Goal: Book appointment/travel/reservation

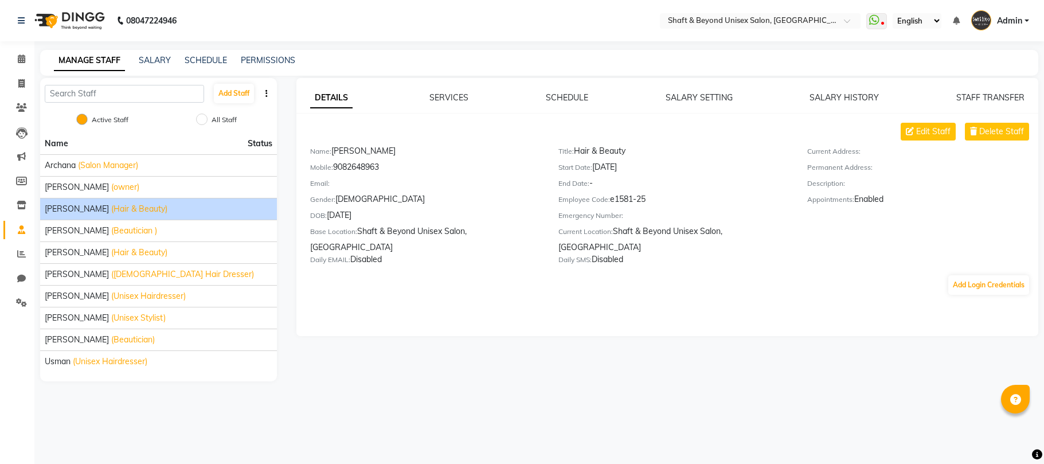
click at [64, 17] on img at bounding box center [68, 21] width 79 height 32
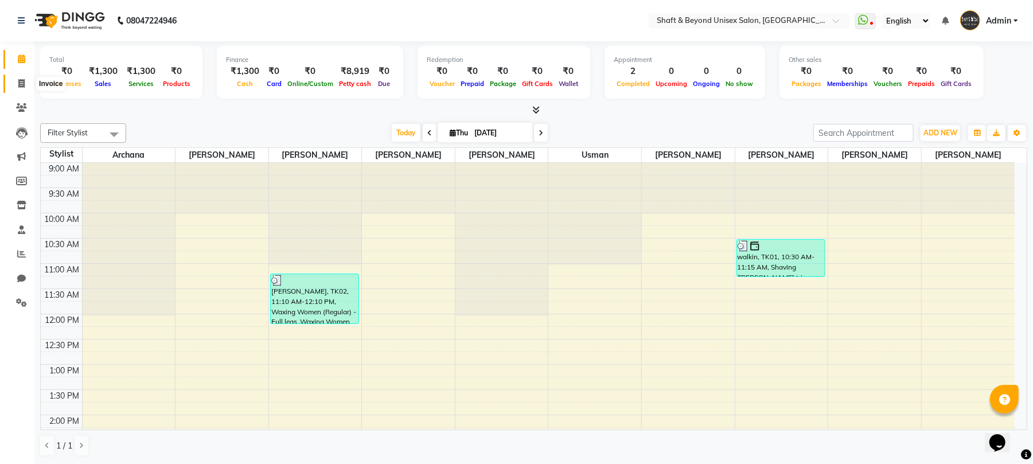
click at [21, 79] on icon at bounding box center [21, 83] width 6 height 9
select select "service"
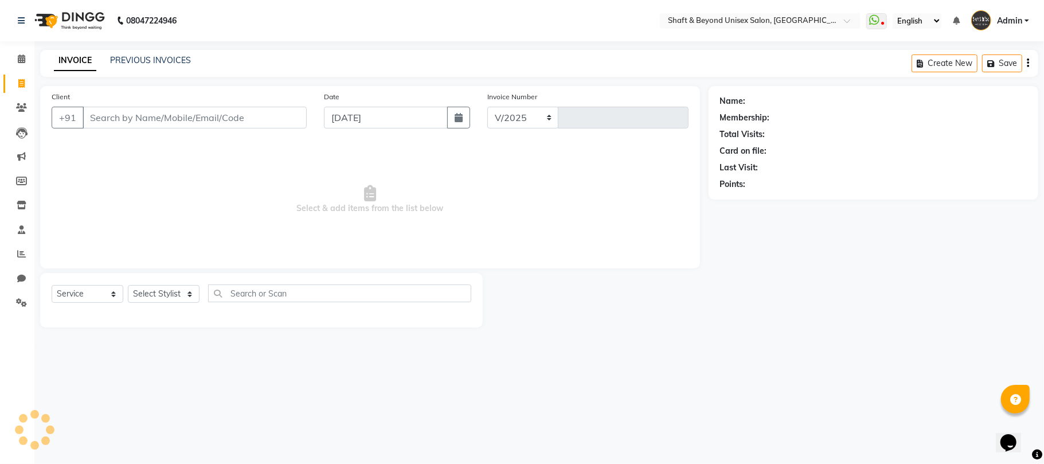
select select "3878"
type input "2286"
click at [24, 87] on icon at bounding box center [21, 83] width 6 height 9
select select "3878"
select select "service"
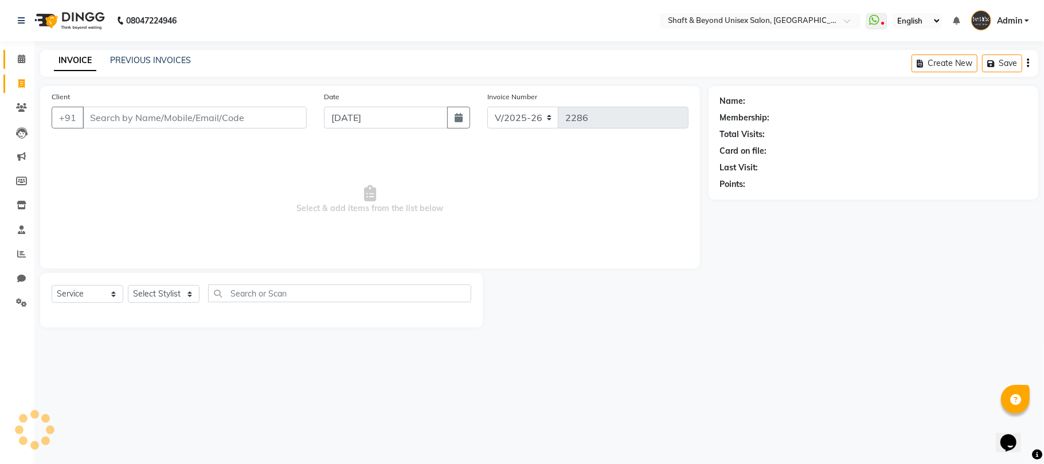
click at [24, 65] on span at bounding box center [21, 59] width 20 height 13
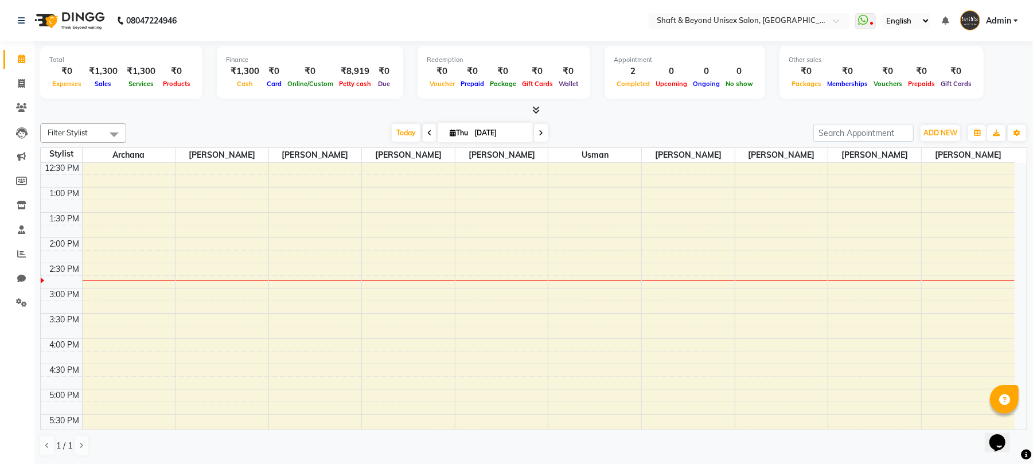
scroll to position [229, 0]
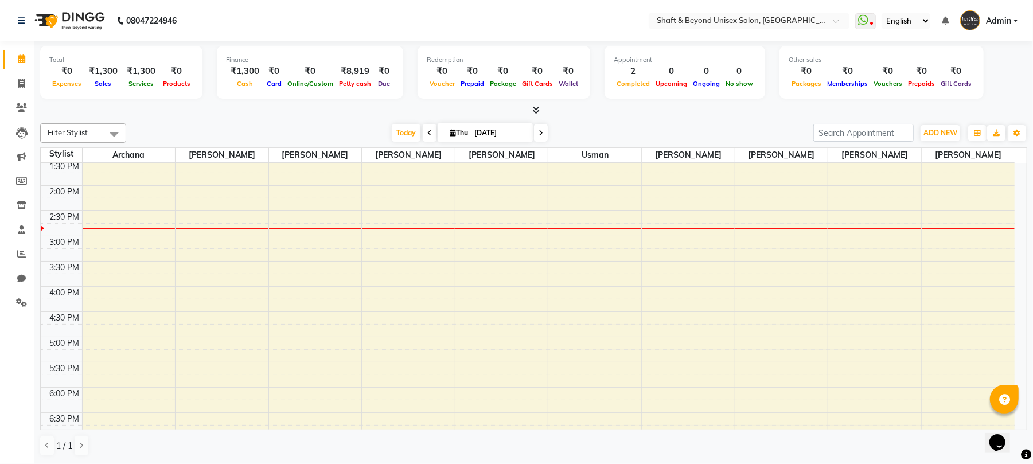
click at [414, 258] on div "9:00 AM 9:30 AM 10:00 AM 10:30 AM 11:00 AM 11:30 AM 12:00 PM 12:30 PM 1:00 PM 1…" at bounding box center [528, 260] width 974 height 655
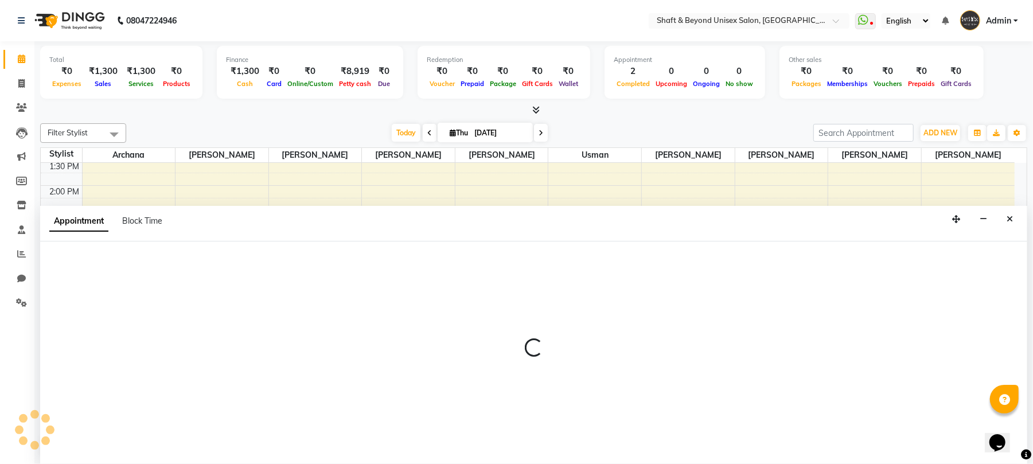
scroll to position [1, 0]
select select "40100"
select select "900"
select select "tentative"
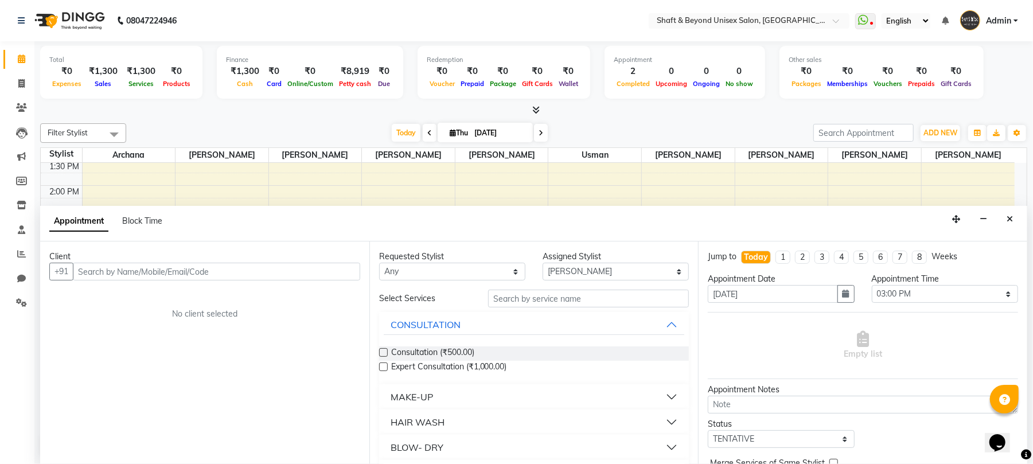
click at [186, 273] on input "text" at bounding box center [216, 272] width 287 height 18
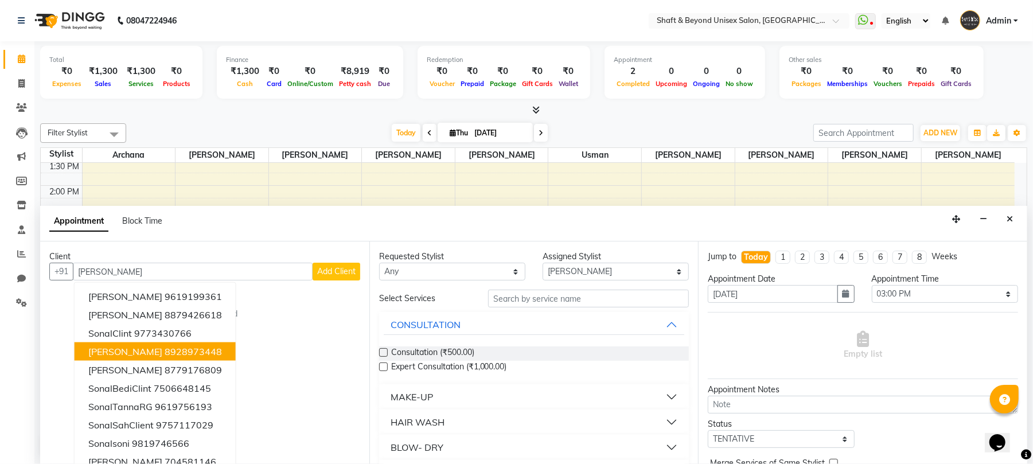
click at [101, 346] on span "[PERSON_NAME]" at bounding box center [125, 351] width 74 height 11
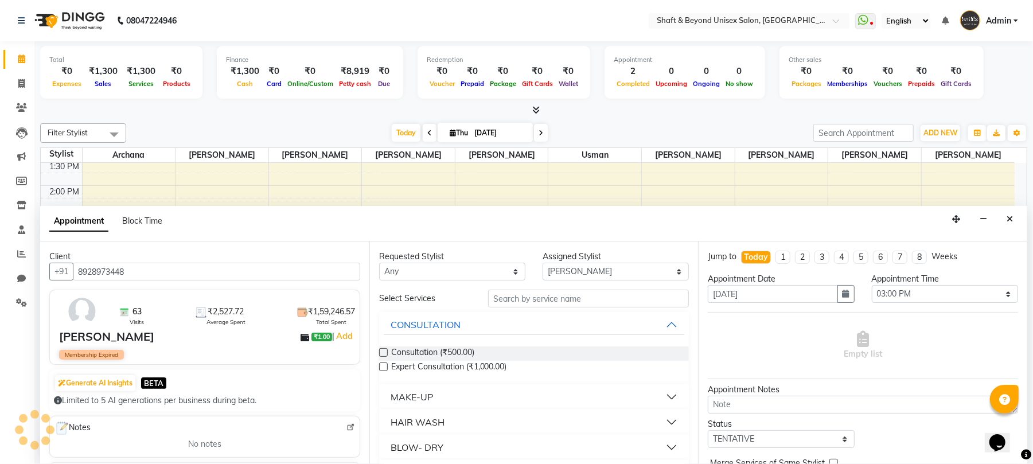
type input "8928973448"
click at [544, 295] on input "text" at bounding box center [588, 299] width 201 height 18
click at [482, 274] on select "Any [PERSON_NAME] [PERSON_NAME] [PERSON_NAME] [PERSON_NAME] [PERSON_NAME] [PERS…" at bounding box center [452, 272] width 146 height 18
click at [626, 301] on input "text" at bounding box center [588, 299] width 201 height 18
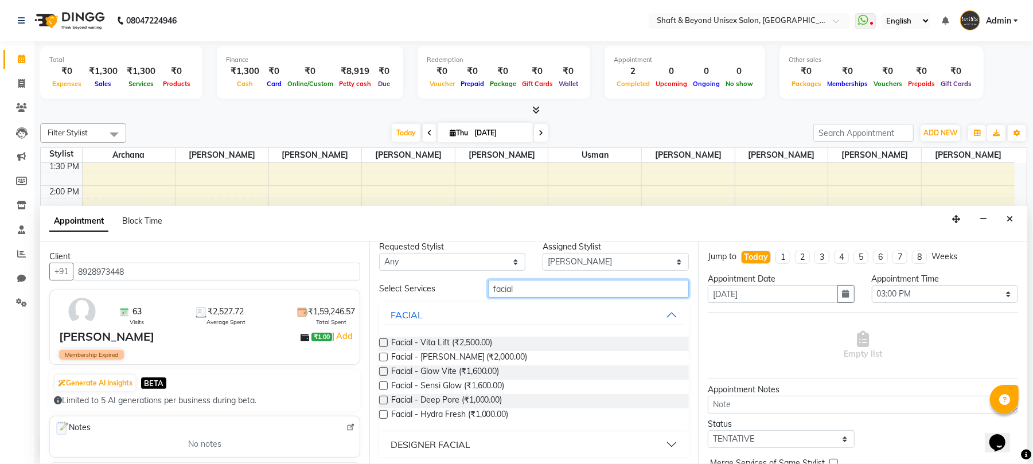
scroll to position [12, 0]
type input "facial"
click at [521, 439] on button "DESIGNER FACIAL" at bounding box center [534, 442] width 301 height 21
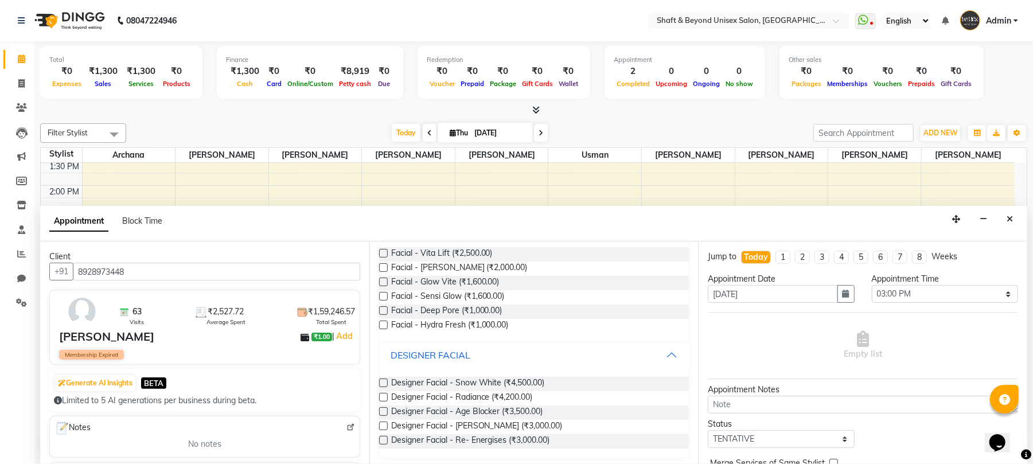
scroll to position [101, 0]
click at [384, 425] on label at bounding box center [383, 423] width 9 height 9
click at [384, 425] on input "checkbox" at bounding box center [382, 424] width 7 height 7
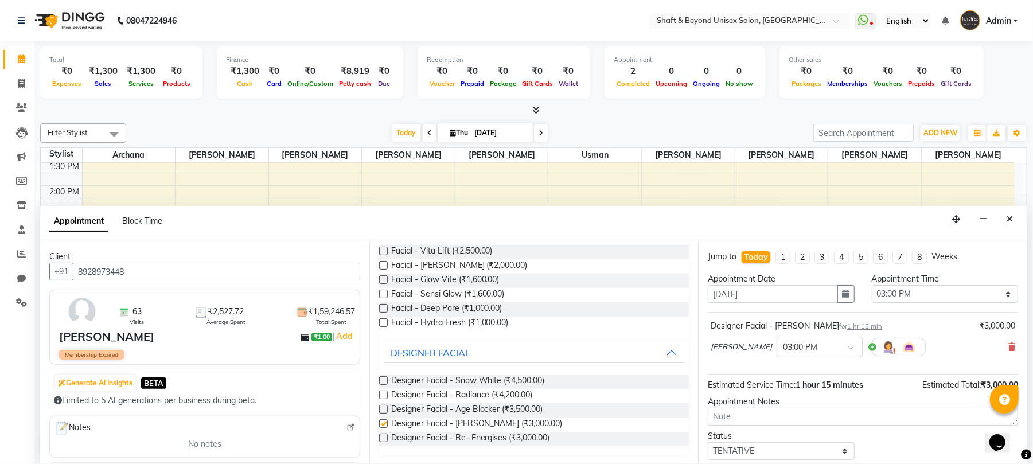
checkbox input "false"
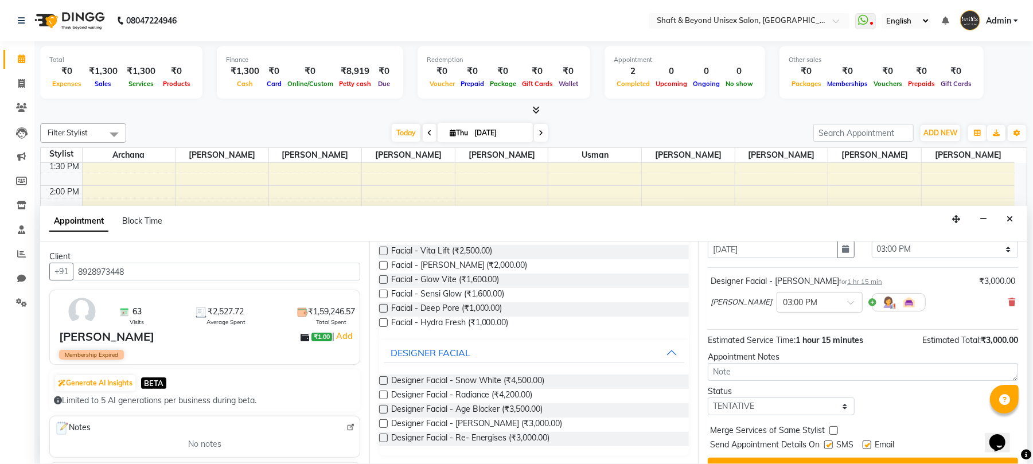
scroll to position [69, 0]
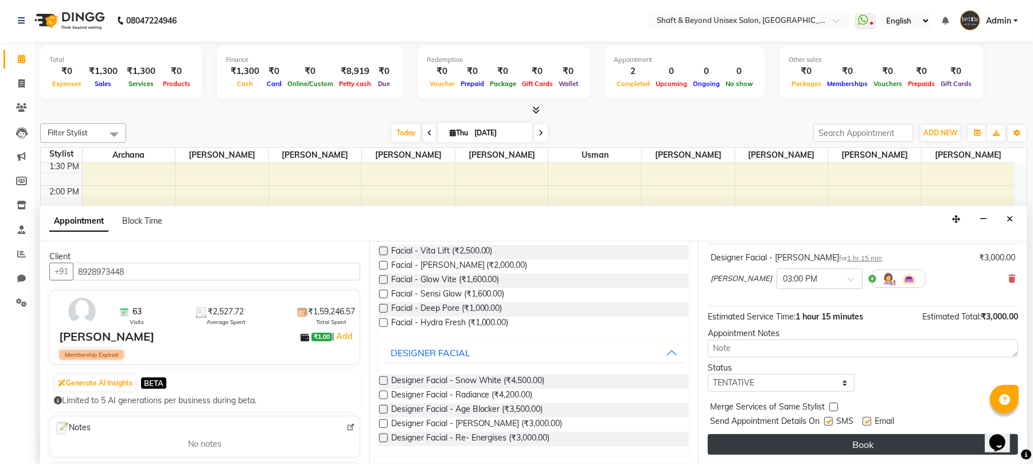
click at [854, 447] on button "Book" at bounding box center [863, 444] width 310 height 21
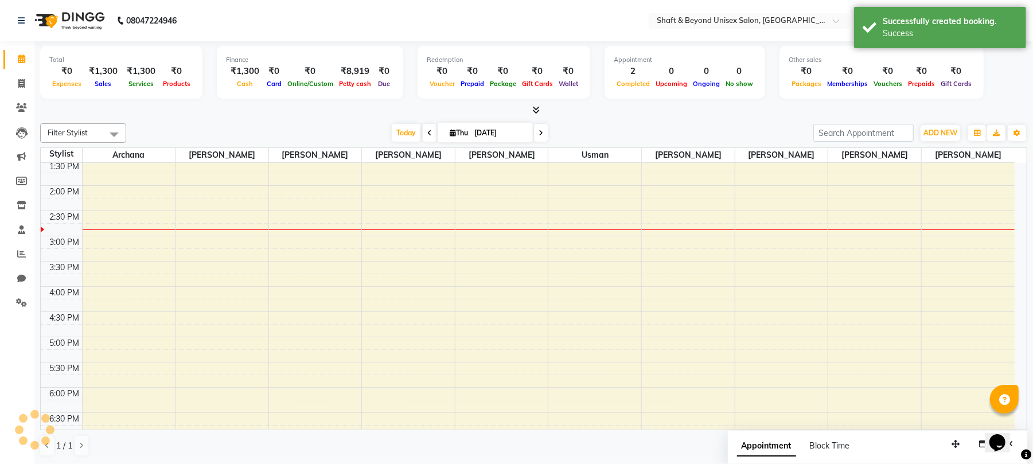
scroll to position [0, 0]
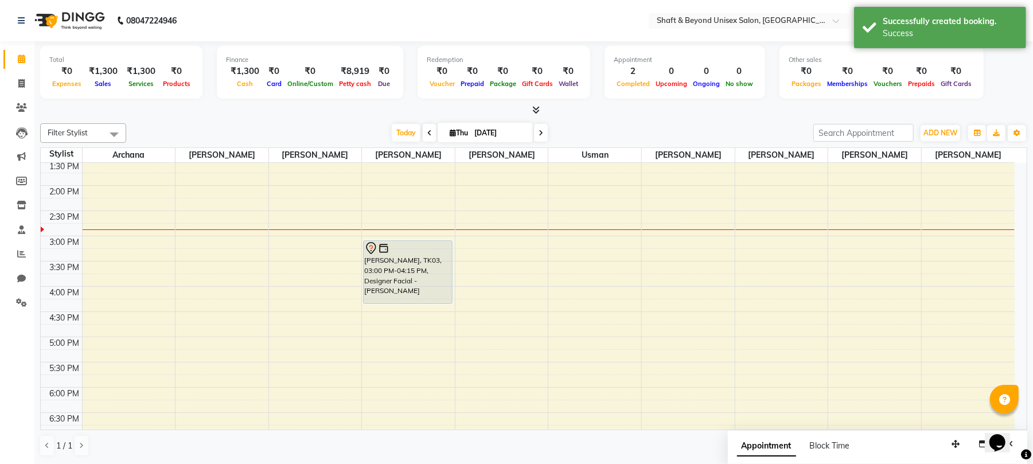
click at [111, 307] on div "9:00 AM 9:30 AM 10:00 AM 10:30 AM 11:00 AM 11:30 AM 12:00 PM 12:30 PM 1:00 PM 1…" at bounding box center [528, 260] width 974 height 655
select select "19079"
select select "tentative"
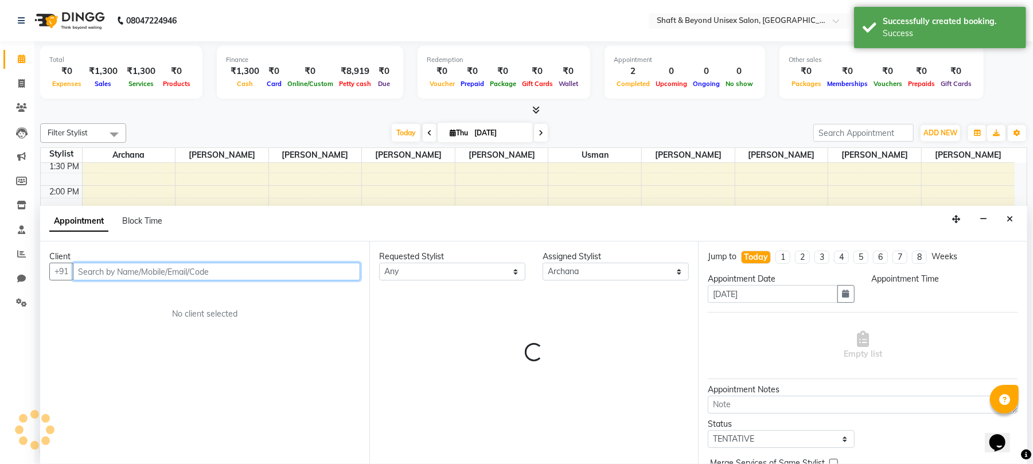
select select "960"
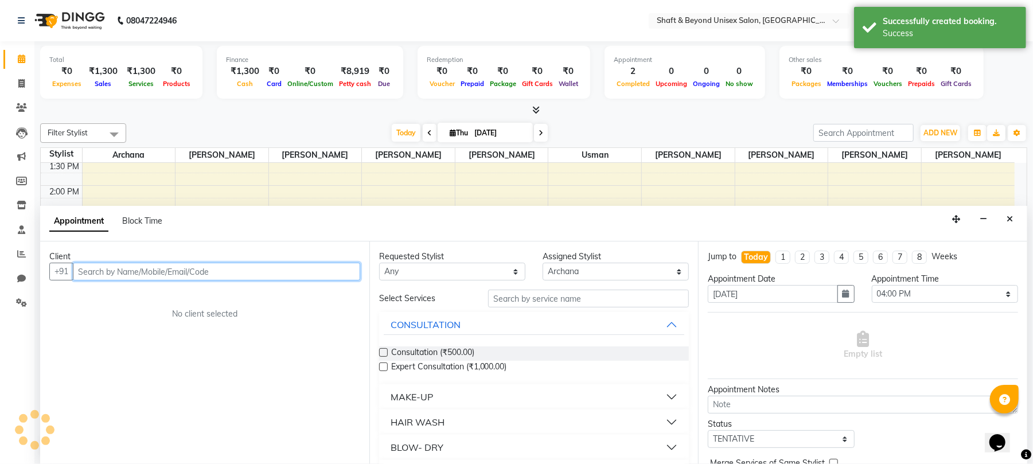
scroll to position [1, 0]
click at [171, 271] on input "text" at bounding box center [216, 272] width 287 height 18
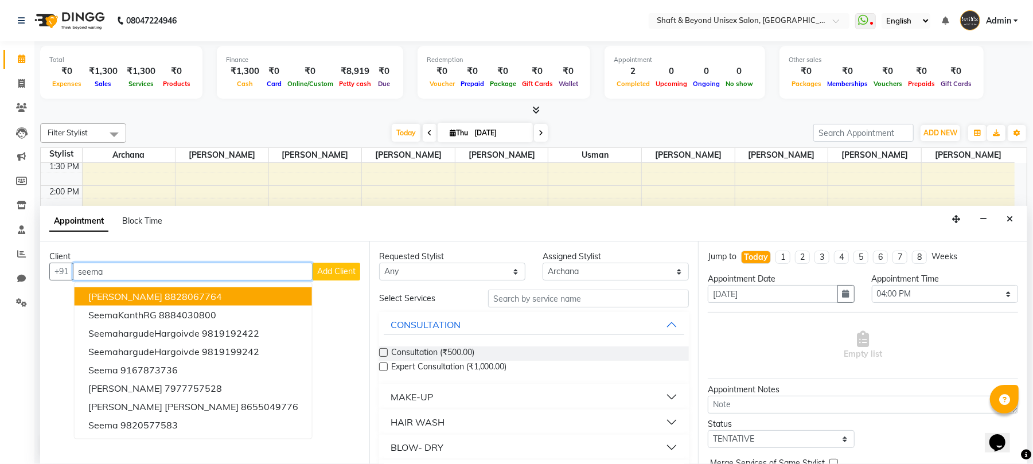
click at [174, 298] on ngb-highlight "8828067764" at bounding box center [193, 296] width 57 height 11
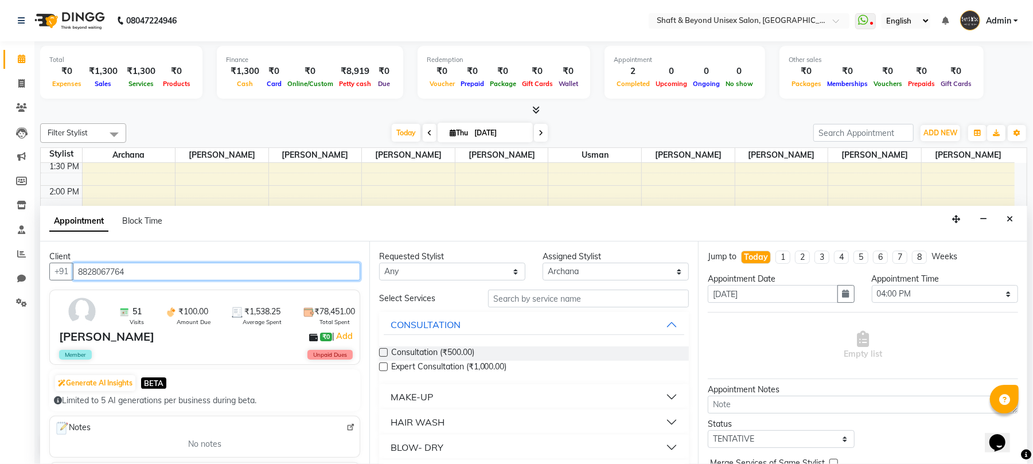
type input "8828067764"
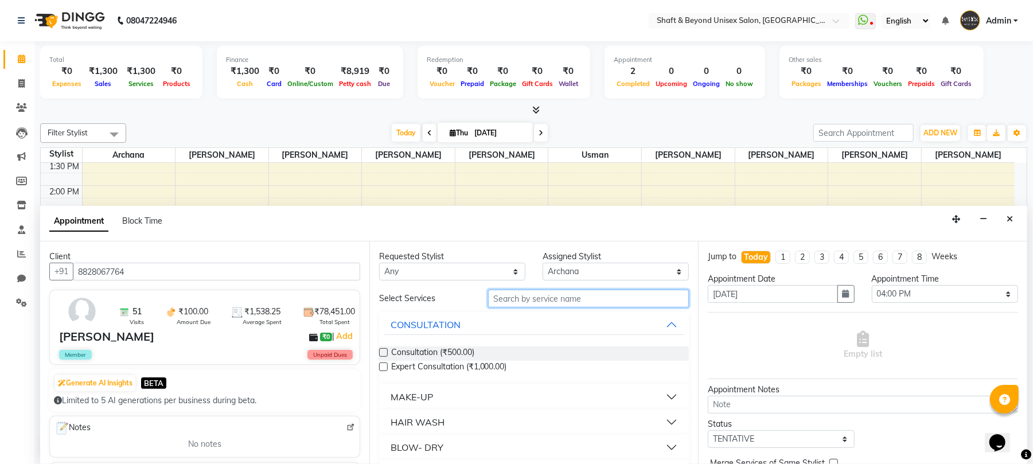
click at [557, 298] on input "text" at bounding box center [588, 299] width 201 height 18
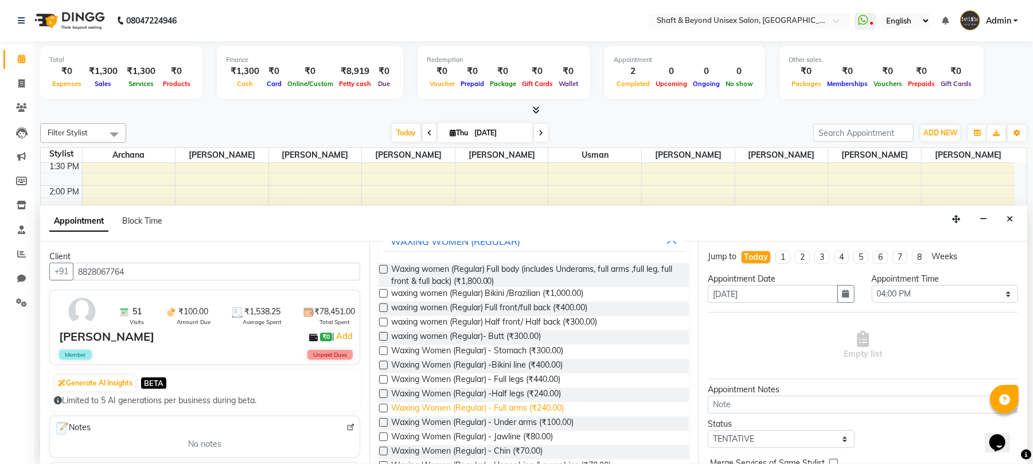
scroll to position [153, 0]
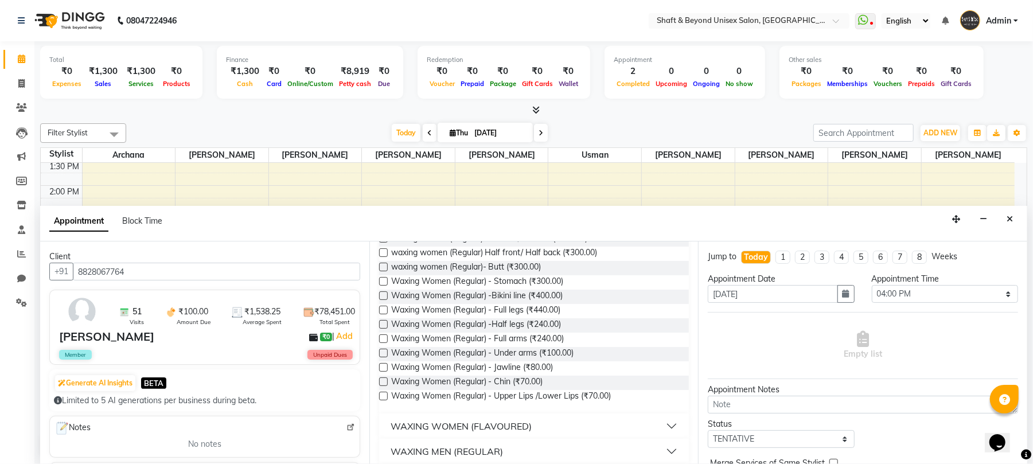
type input "waxing"
click at [386, 338] on label at bounding box center [383, 338] width 9 height 9
click at [386, 338] on input "checkbox" at bounding box center [382, 339] width 7 height 7
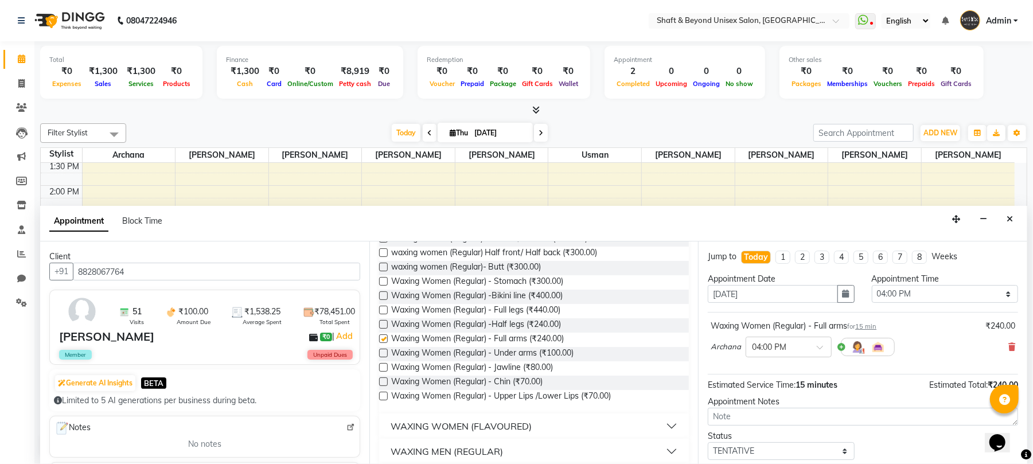
checkbox input "false"
click at [1008, 344] on icon at bounding box center [1011, 347] width 7 height 8
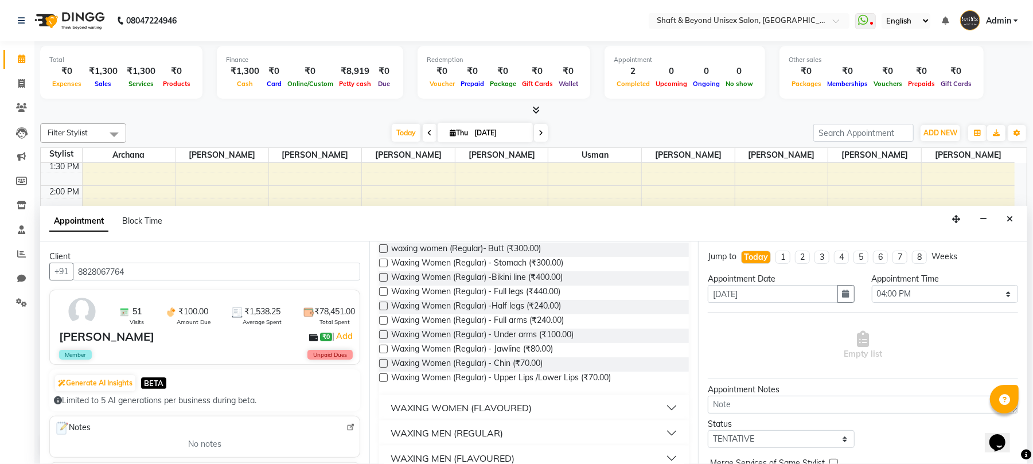
scroll to position [186, 0]
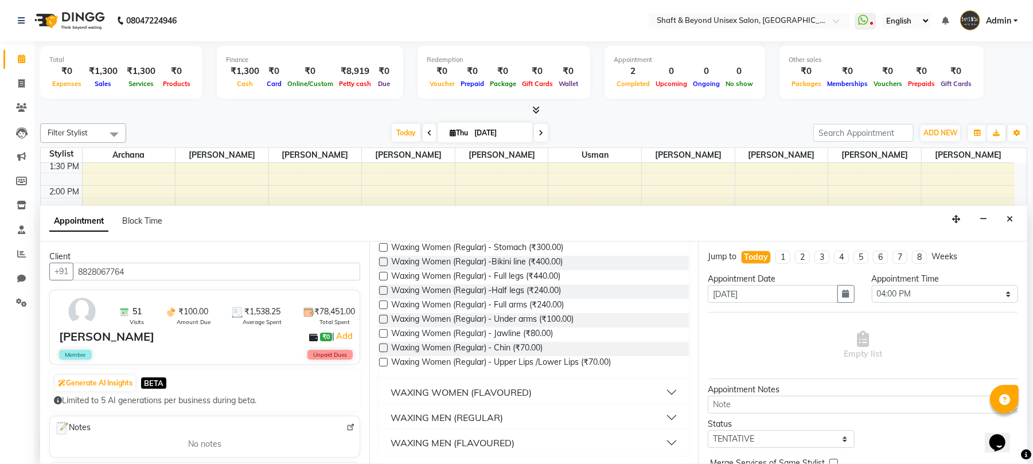
click at [672, 392] on button "WAXING WOMEN (FLAVOURED)" at bounding box center [534, 392] width 301 height 21
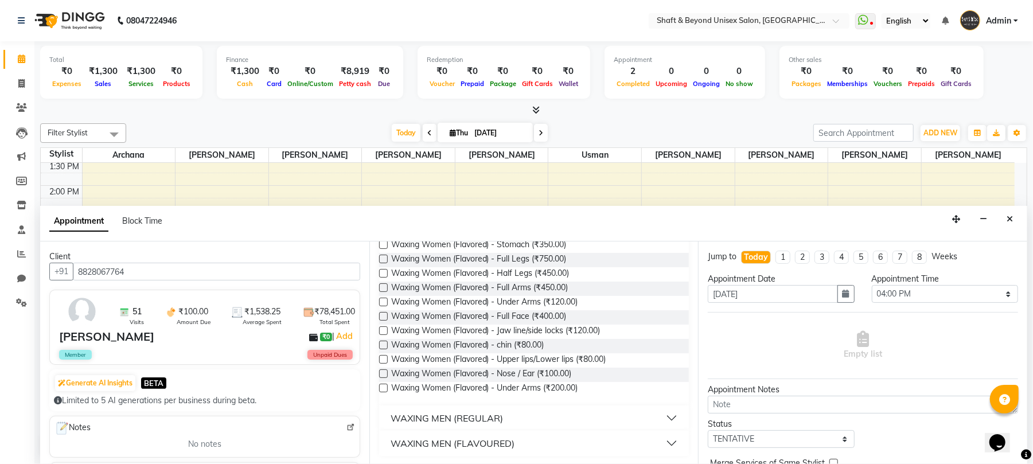
scroll to position [482, 0]
click at [381, 288] on label at bounding box center [383, 287] width 9 height 9
click at [381, 288] on input "checkbox" at bounding box center [382, 287] width 7 height 7
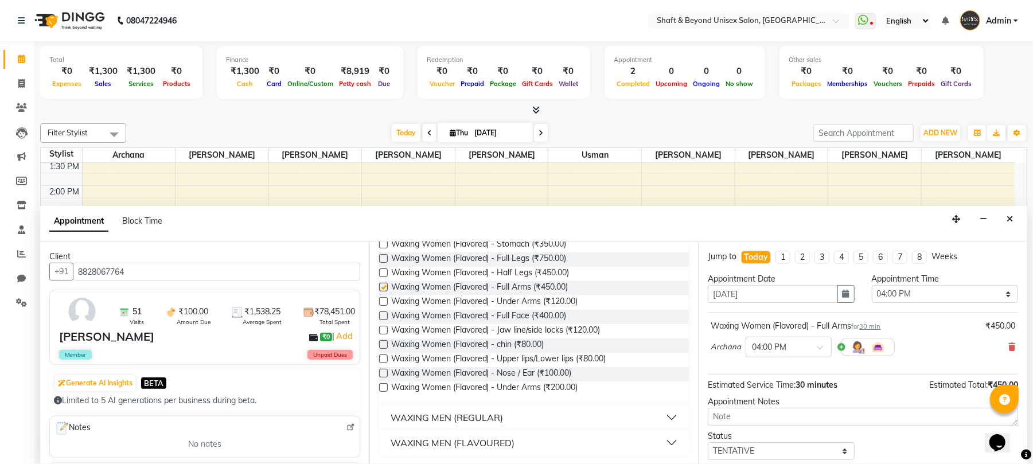
checkbox input "false"
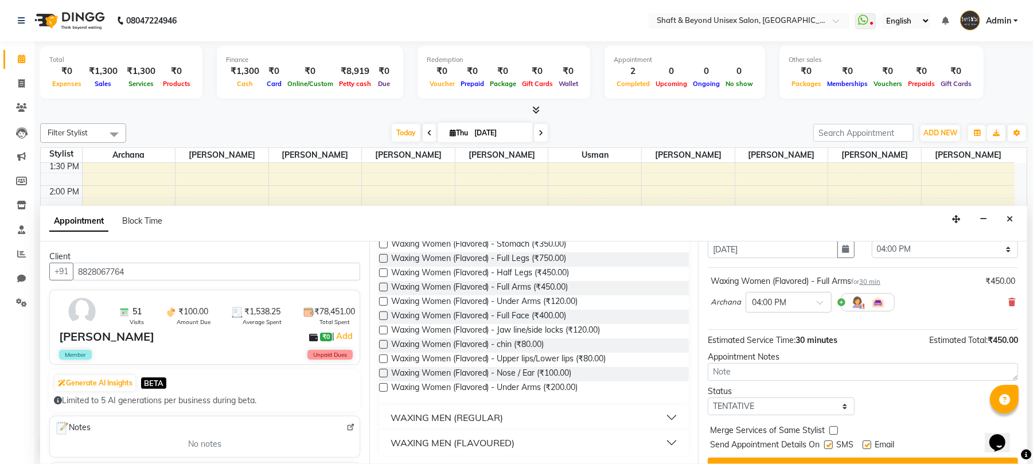
scroll to position [69, 0]
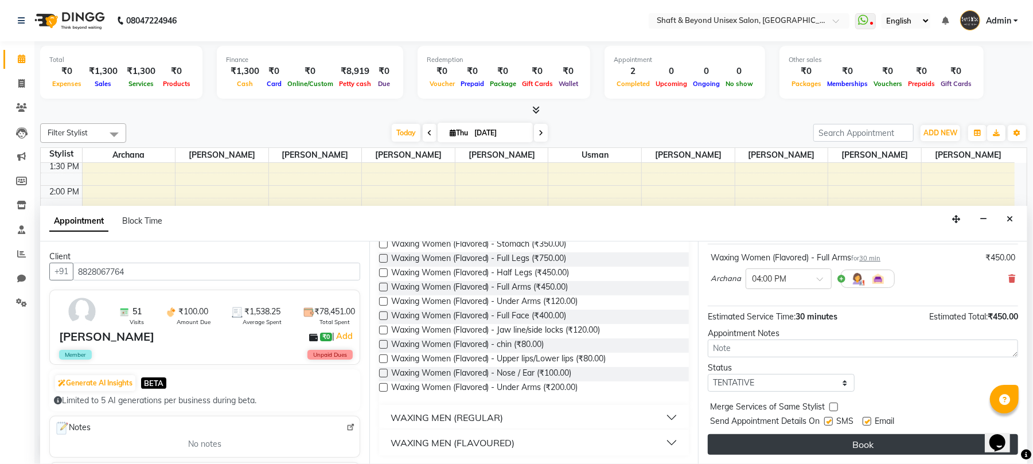
click at [861, 446] on button "Book" at bounding box center [863, 444] width 310 height 21
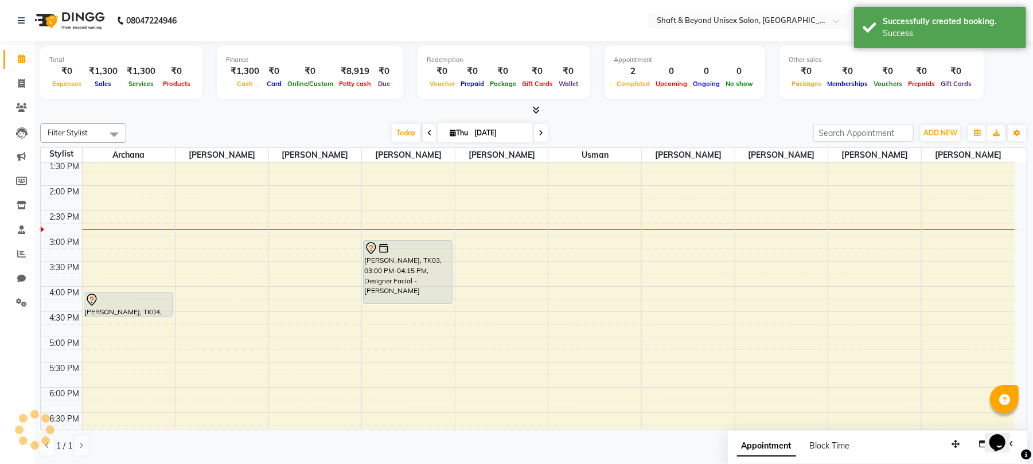
scroll to position [0, 0]
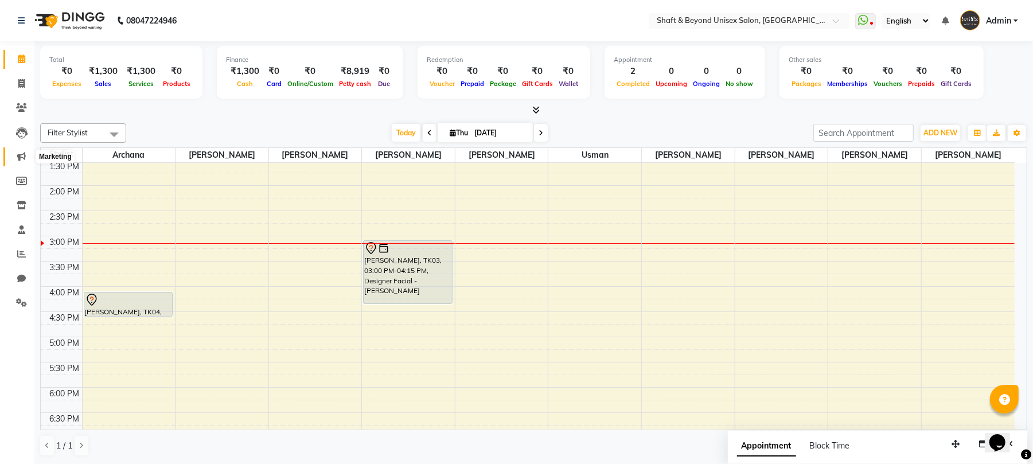
click at [21, 155] on icon at bounding box center [21, 156] width 9 height 9
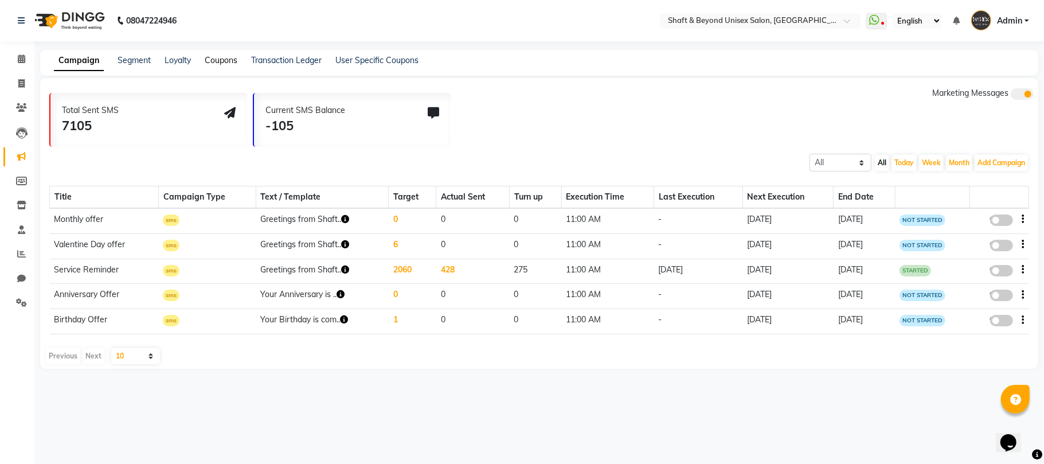
click at [223, 60] on link "Coupons" at bounding box center [221, 60] width 33 height 10
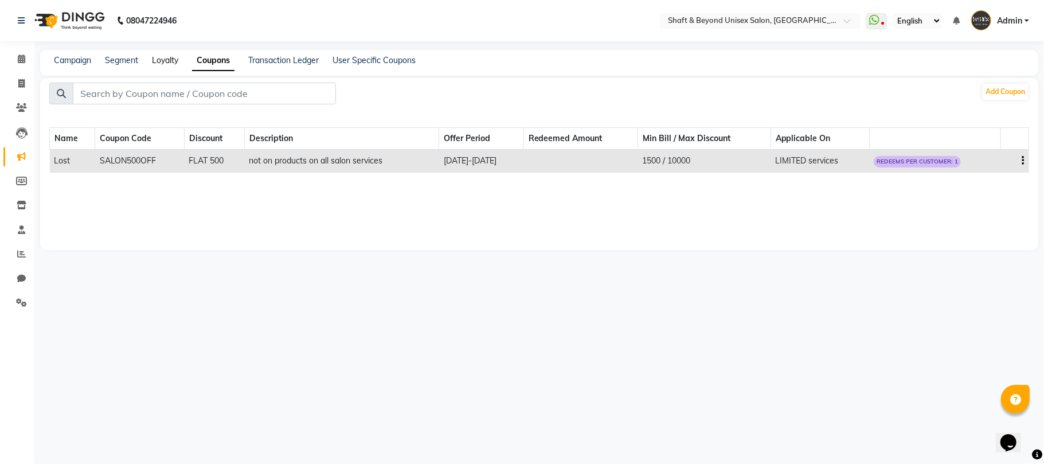
click at [177, 58] on link "Loyalty" at bounding box center [165, 60] width 26 height 10
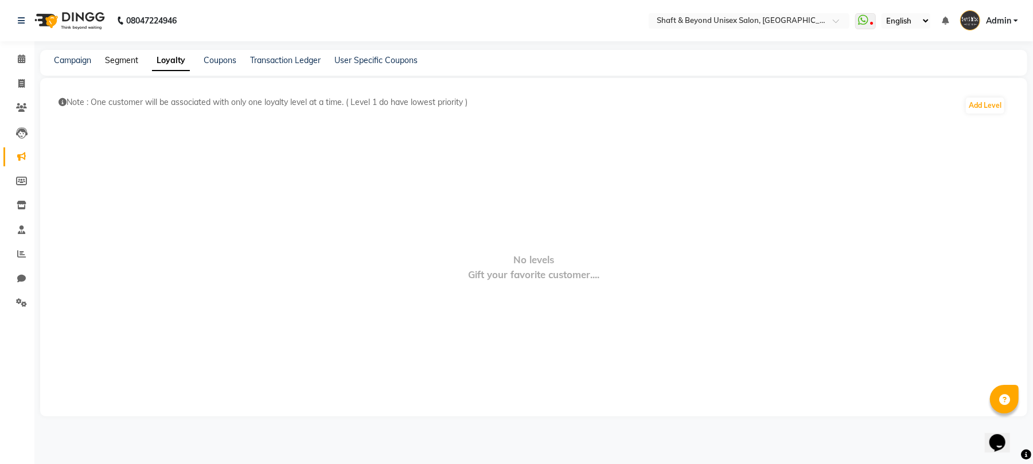
click at [136, 62] on link "Segment" at bounding box center [121, 60] width 33 height 10
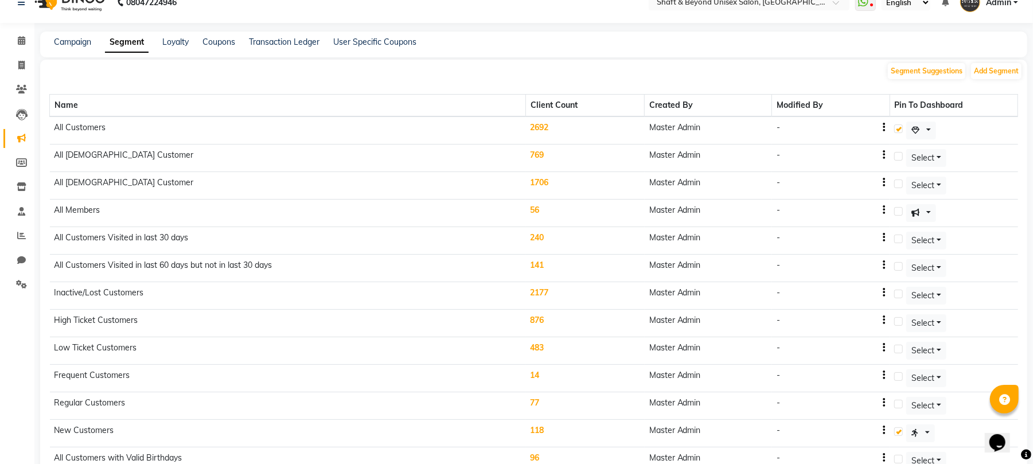
scroll to position [175, 0]
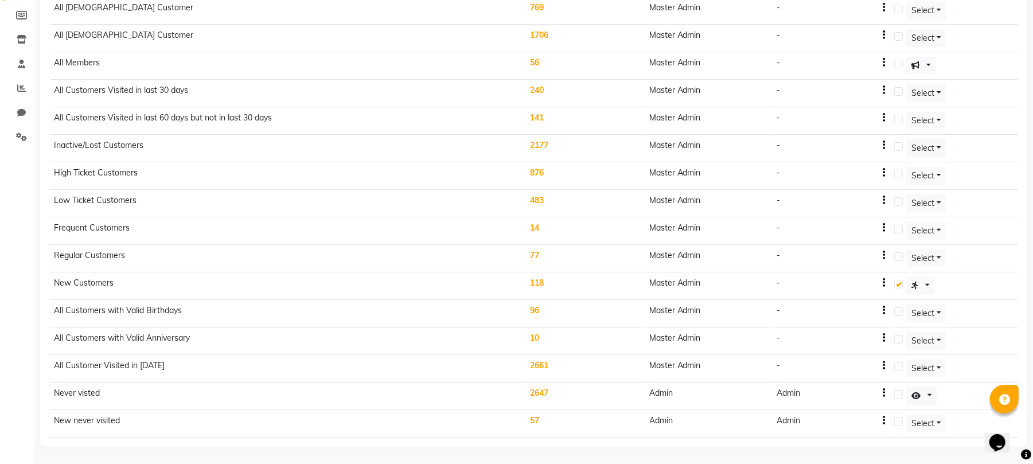
click at [542, 391] on td "2647" at bounding box center [584, 396] width 119 height 28
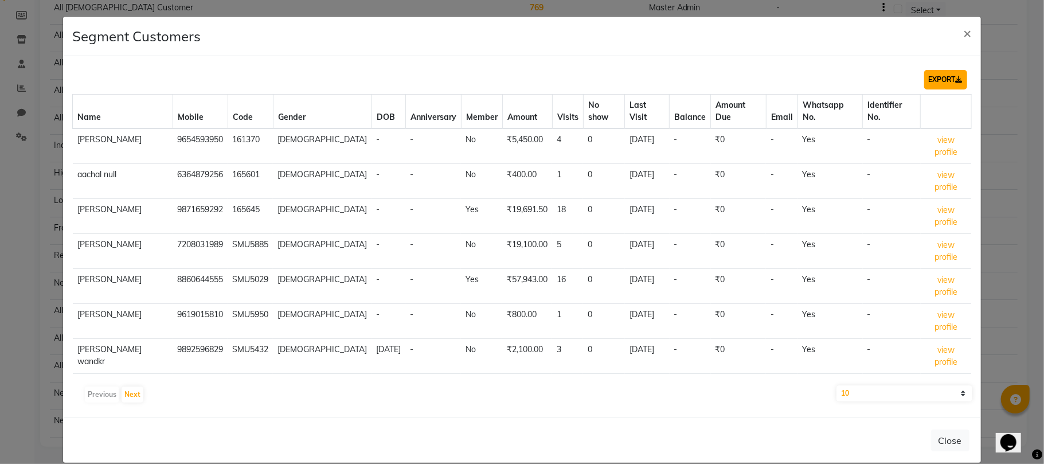
click at [952, 79] on button "EXPORT" at bounding box center [945, 79] width 43 height 19
click at [971, 31] on span "×" at bounding box center [968, 32] width 8 height 17
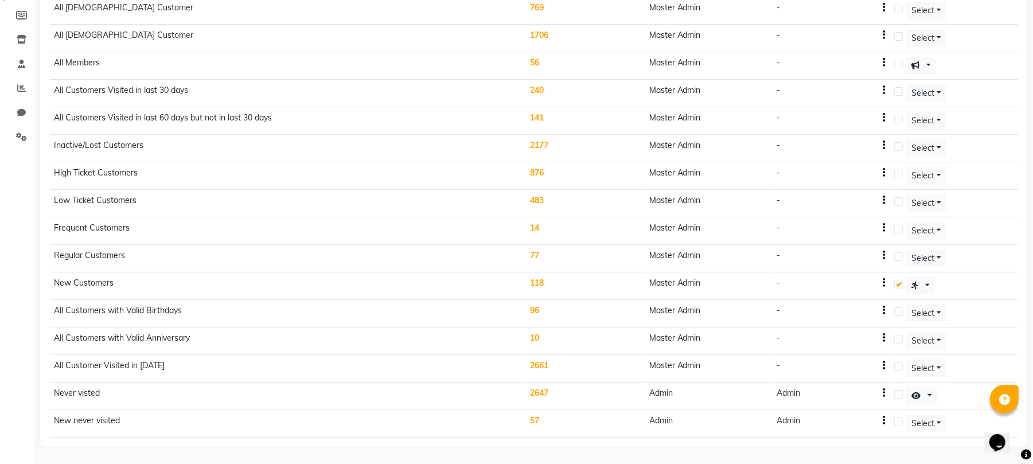
scroll to position [0, 0]
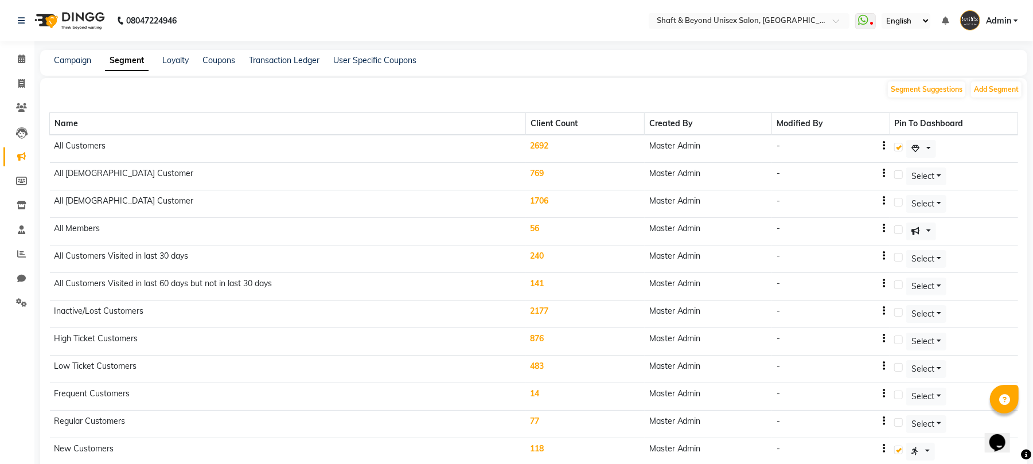
click at [85, 21] on img at bounding box center [68, 21] width 79 height 32
